Goal: Navigation & Orientation: Find specific page/section

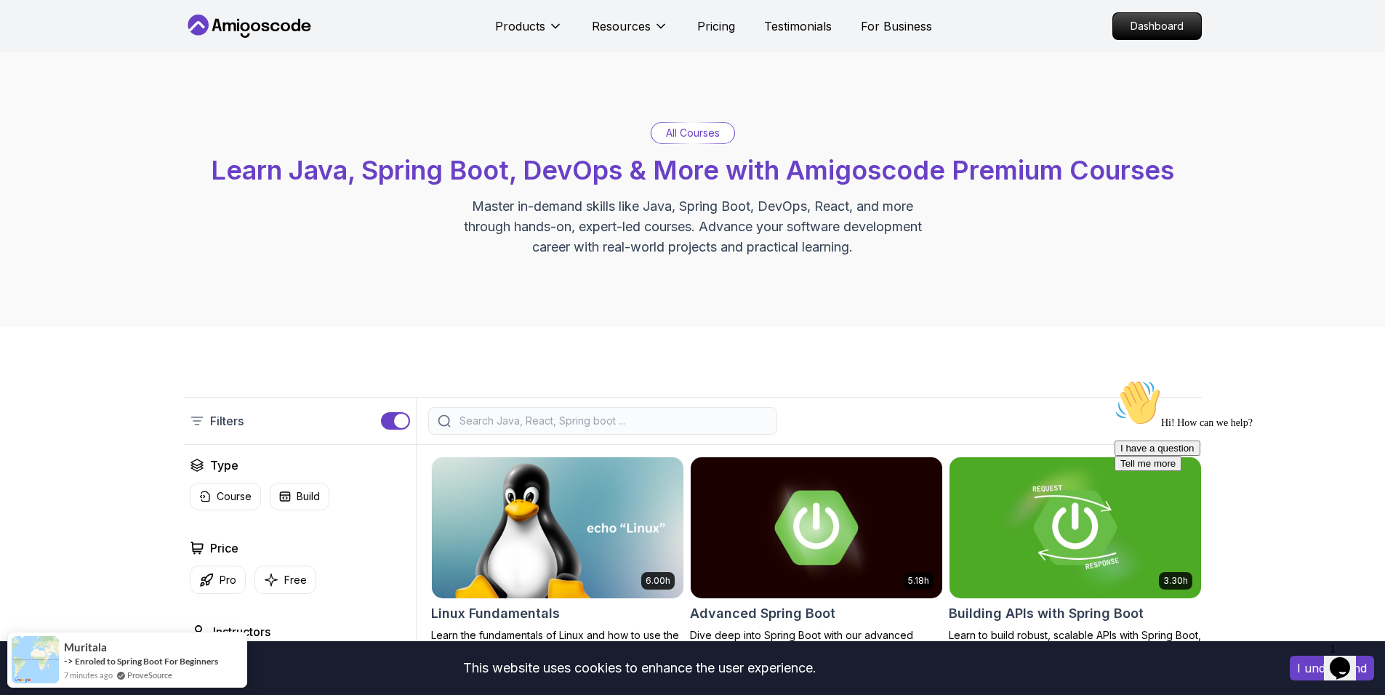
drag, startPoint x: 1212, startPoint y: 288, endPoint x: 1193, endPoint y: 308, distance: 27.8
click at [1212, 287] on div "All Courses Learn Java, Spring Boot, DevOps & More with Amigoscode Premium Cour…" at bounding box center [692, 189] width 1385 height 275
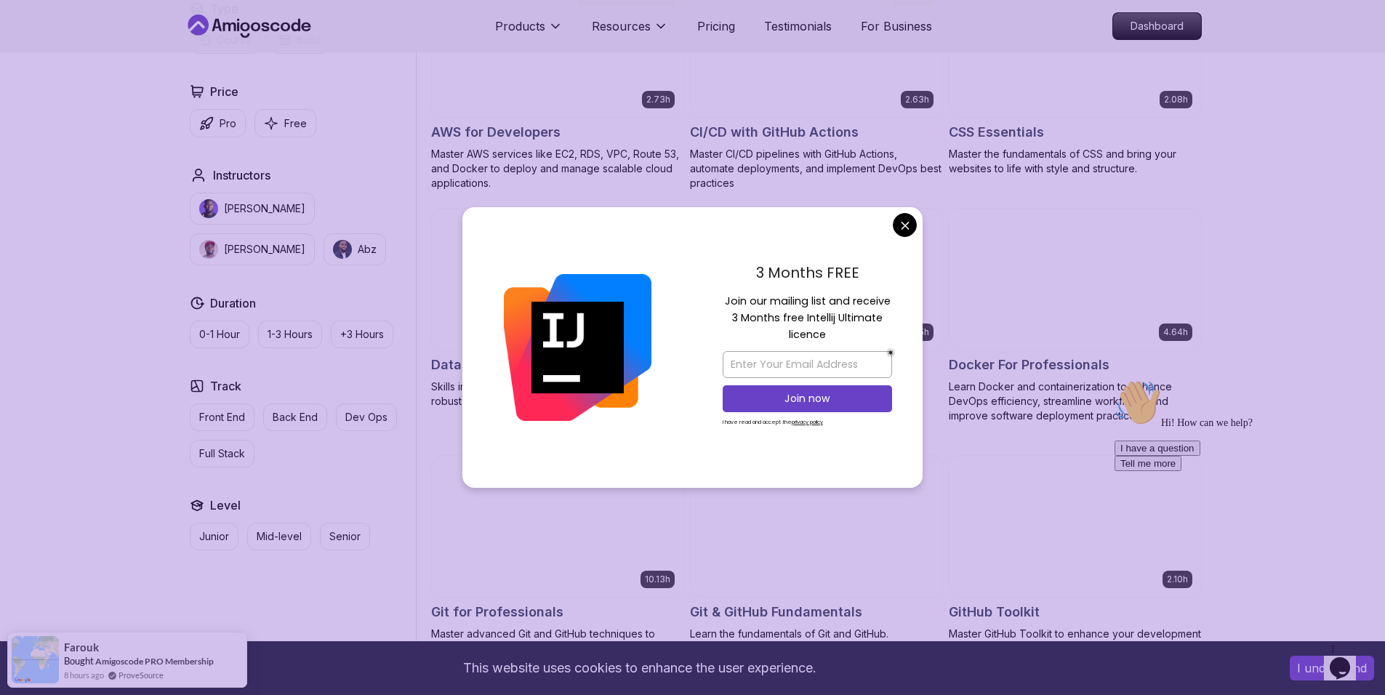
scroll to position [1236, 0]
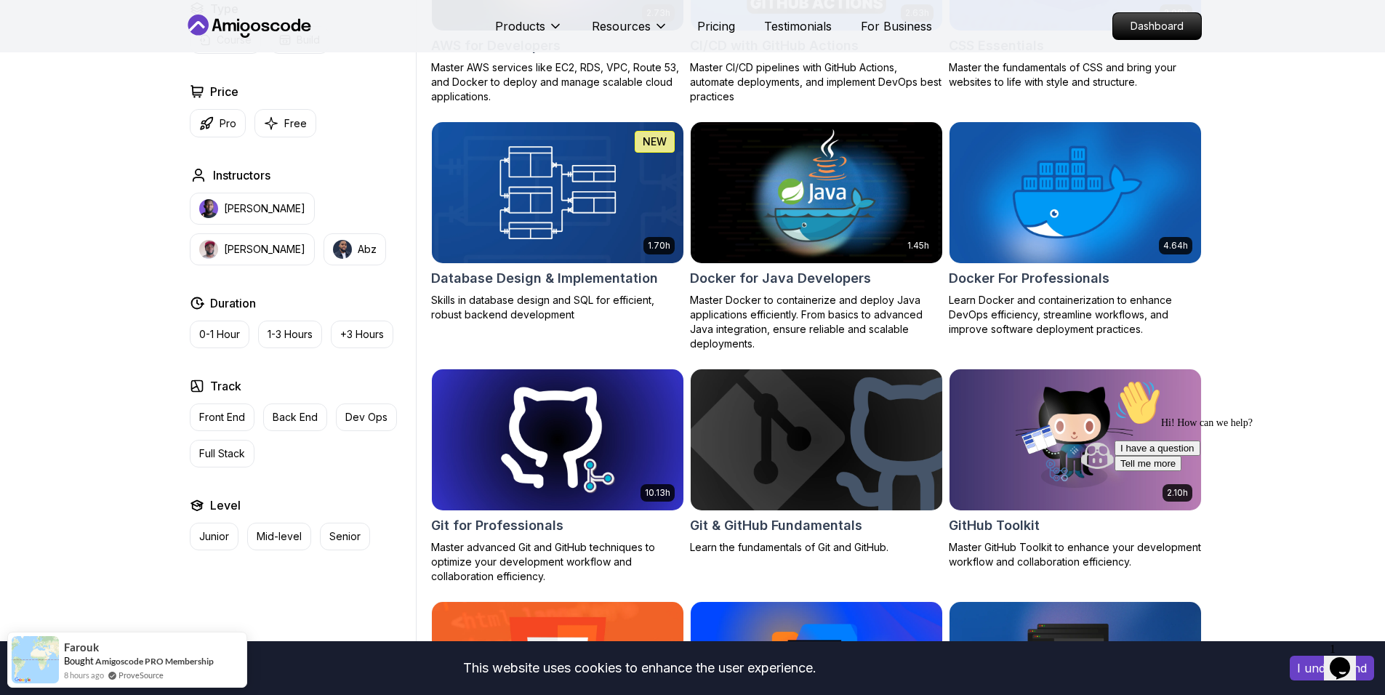
drag, startPoint x: 907, startPoint y: 221, endPoint x: 912, endPoint y: 235, distance: 14.7
click at [1348, 656] on button "Opens Chat This icon Opens the chat window." at bounding box center [1340, 668] width 32 height 25
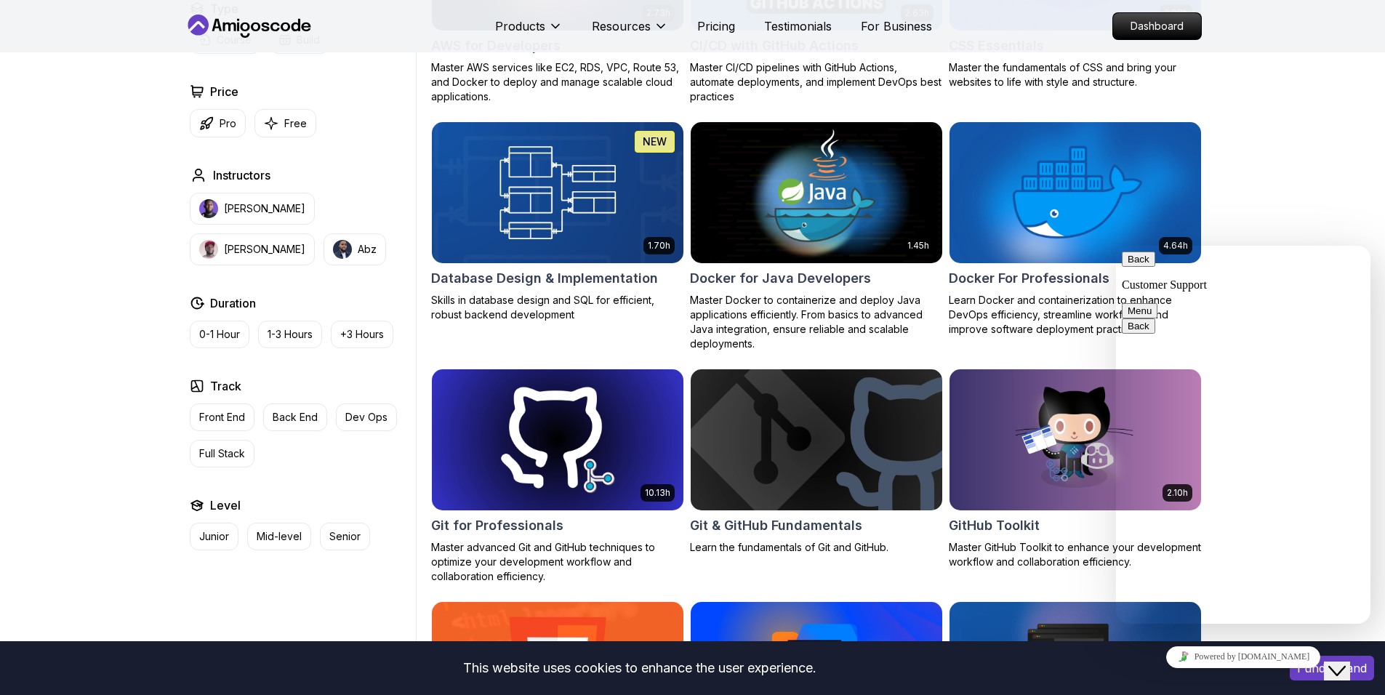
click at [1138, 265] on button "Back" at bounding box center [1138, 258] width 33 height 15
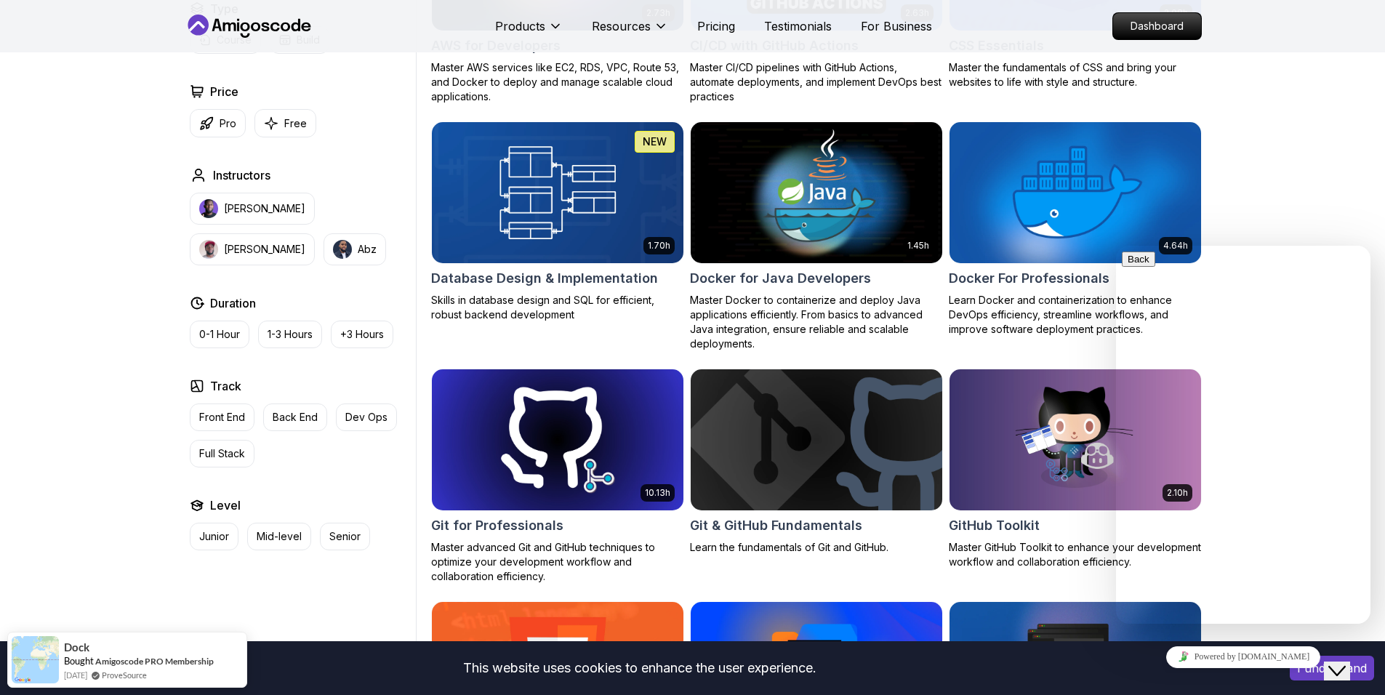
click at [1345, 664] on icon "Close Chat This icon closes the chat window." at bounding box center [1336, 670] width 17 height 17
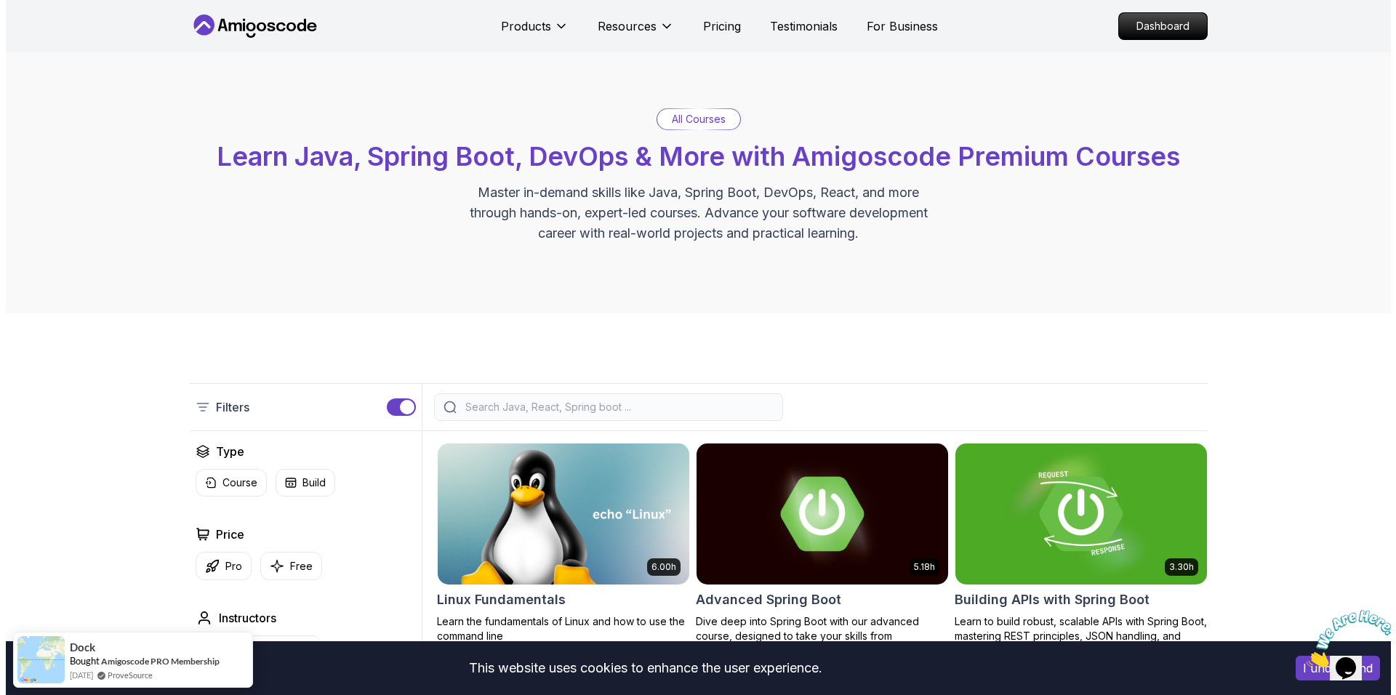
scroll to position [0, 0]
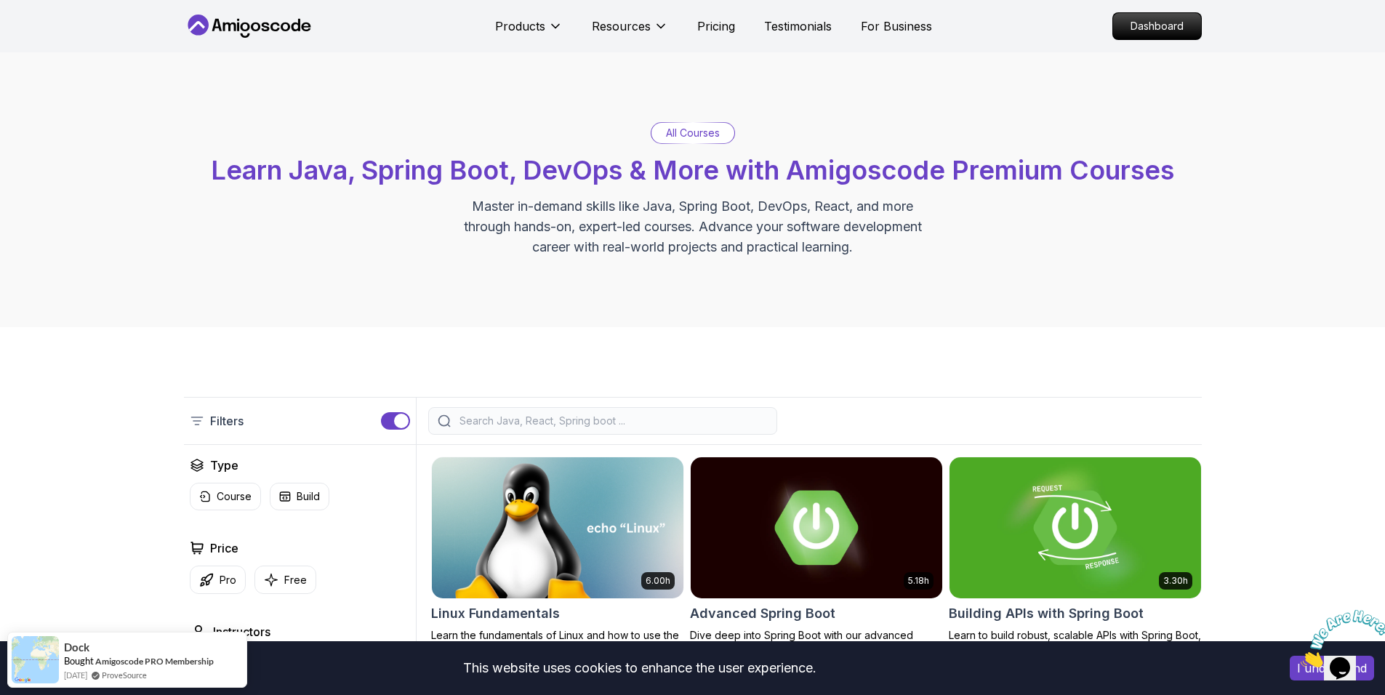
click at [1161, 27] on p "Dashboard" at bounding box center [1157, 26] width 88 height 26
